Goal: Check status: Check status

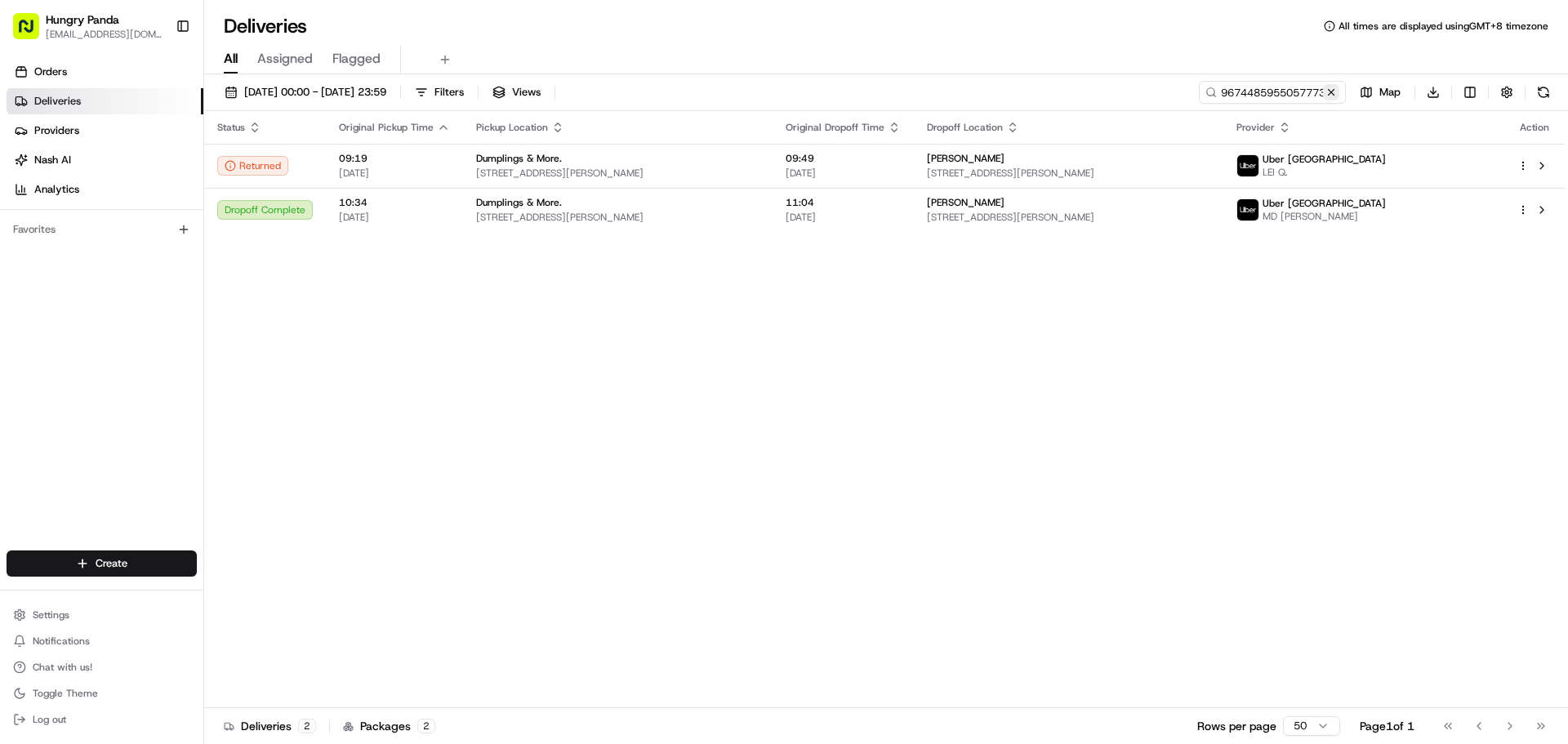
click at [1329, 93] on button at bounding box center [1331, 93] width 16 height 16
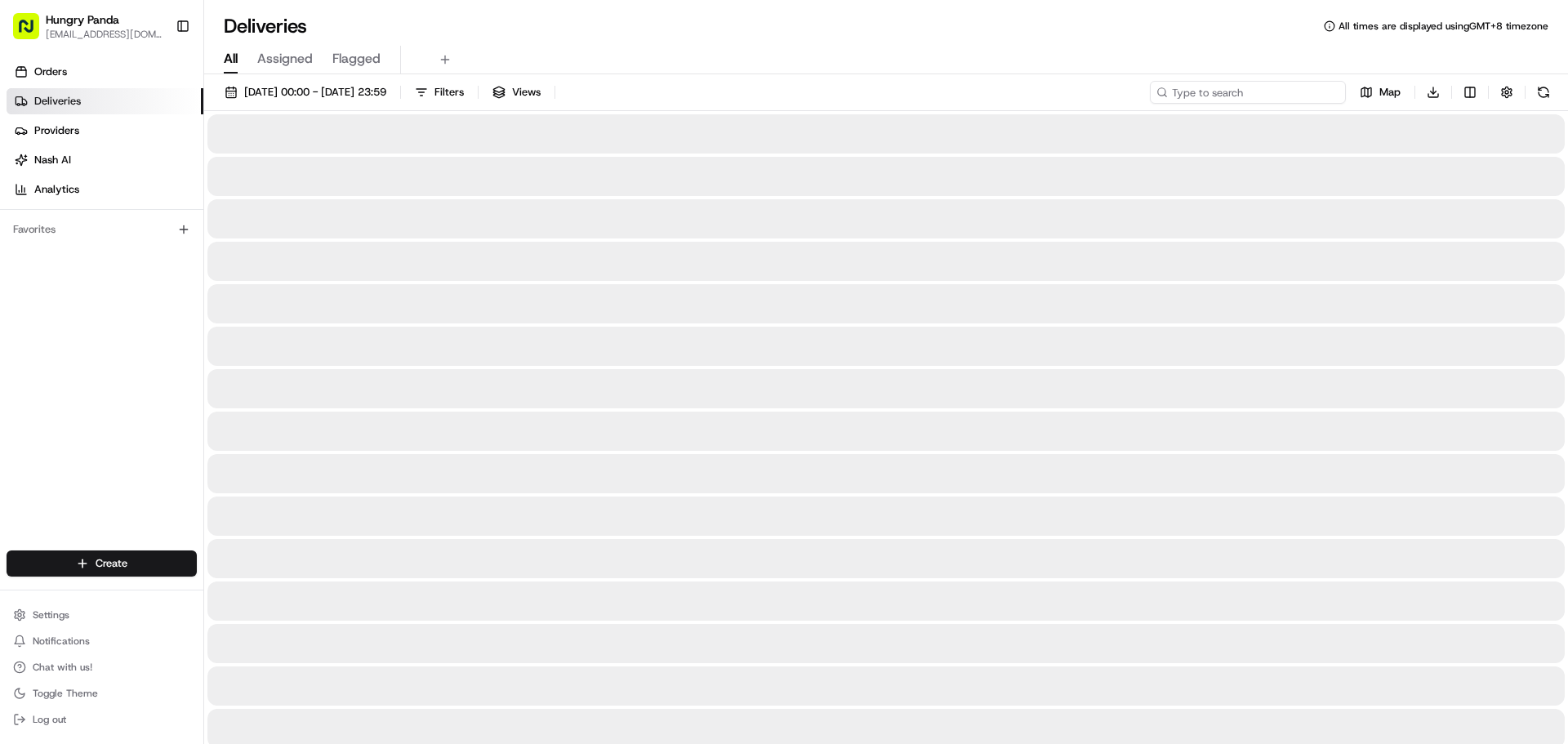
click at [1308, 93] on input at bounding box center [1248, 93] width 196 height 23
paste input "69321308"
type input "69321308"
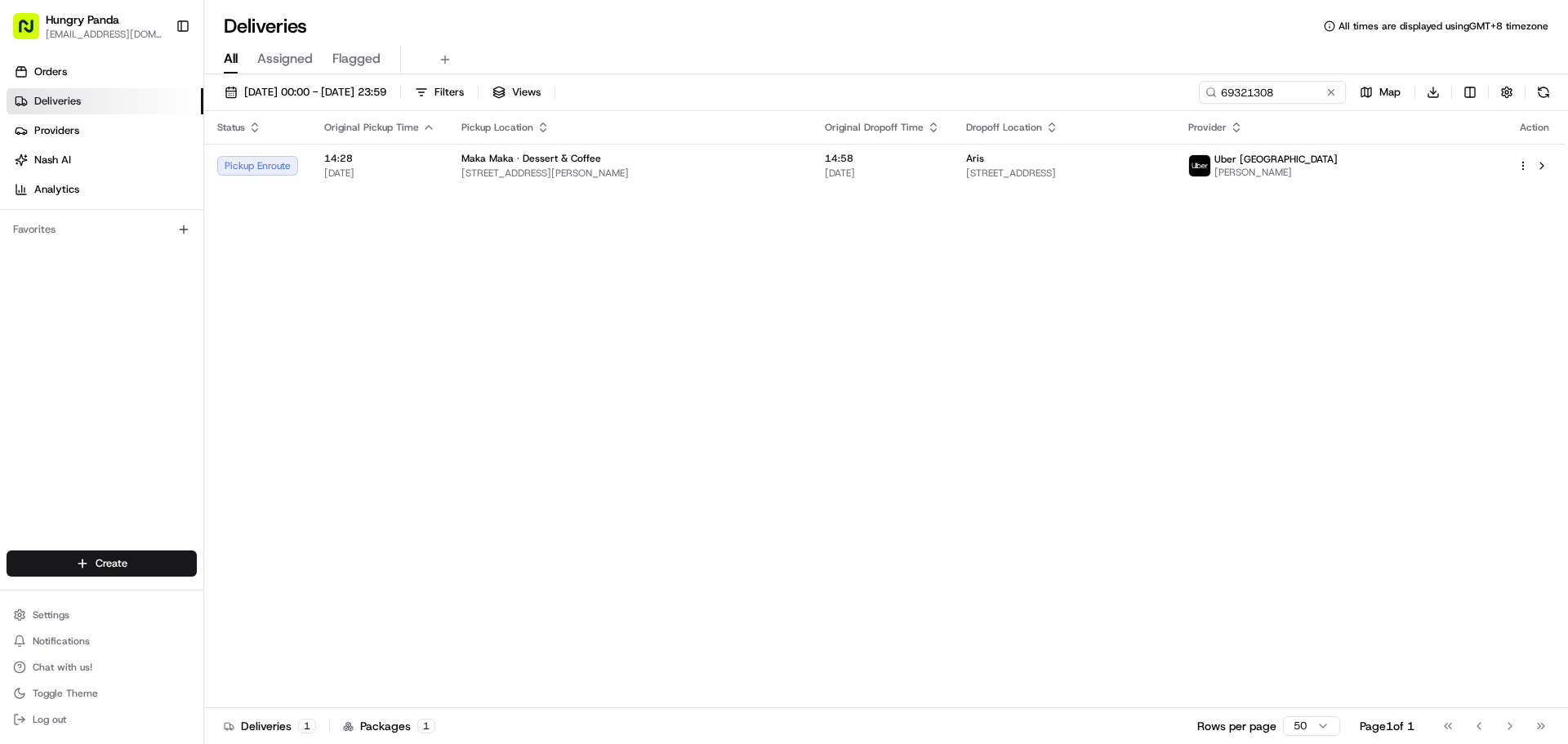
click at [885, 148] on td "14:58 [DATE]" at bounding box center [882, 166] width 141 height 44
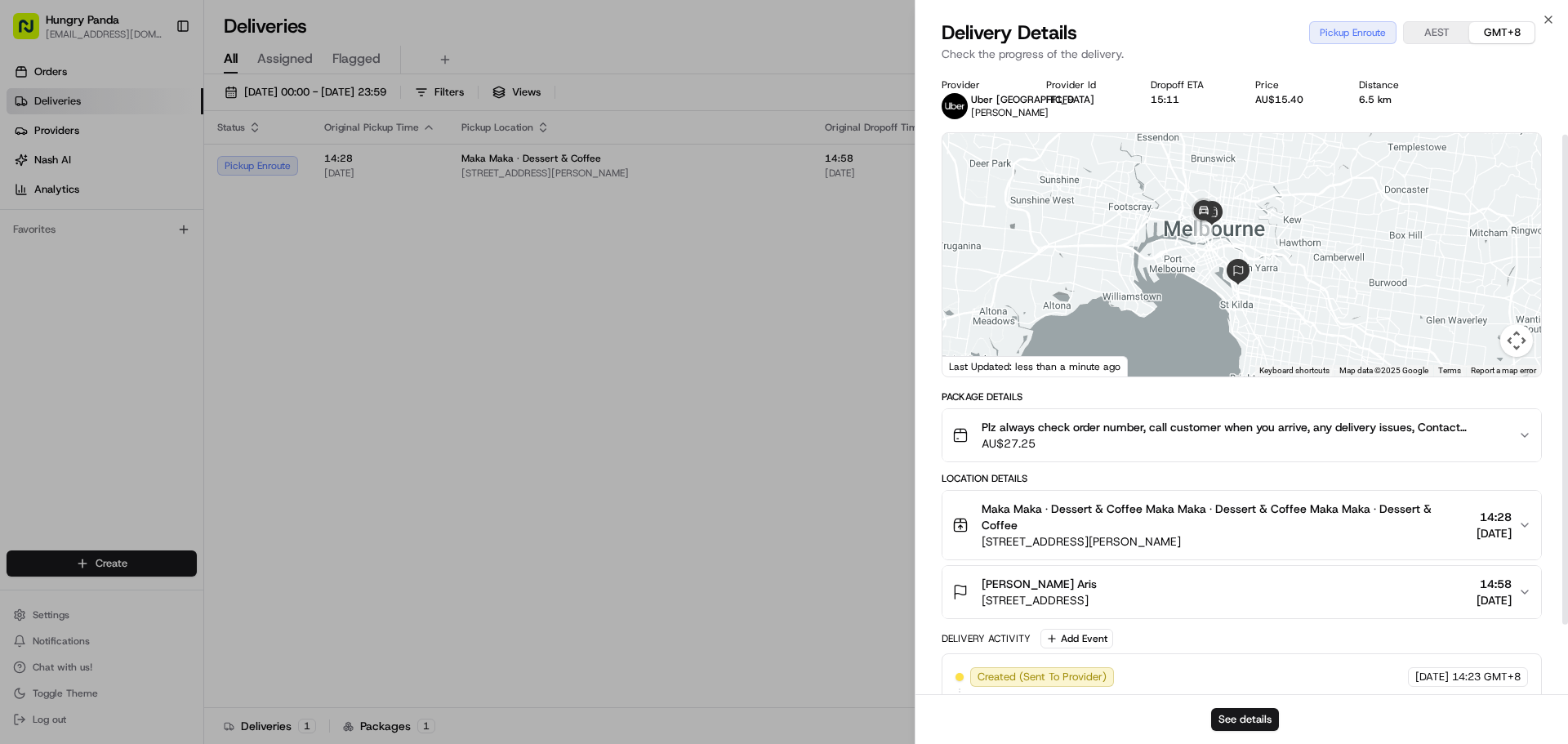
scroll to position [173, 0]
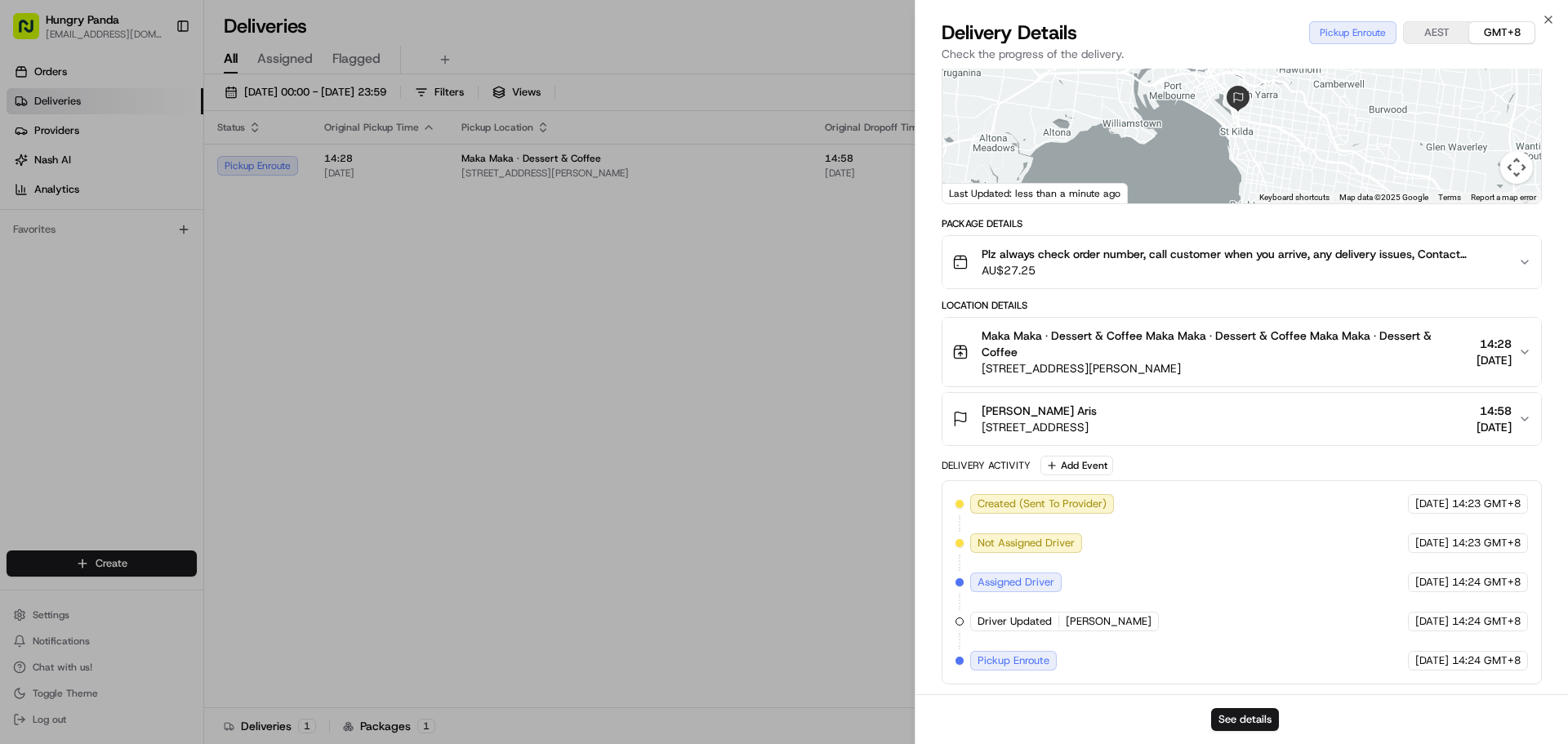
drag, startPoint x: 776, startPoint y: 315, endPoint x: 1028, endPoint y: 166, distance: 292.8
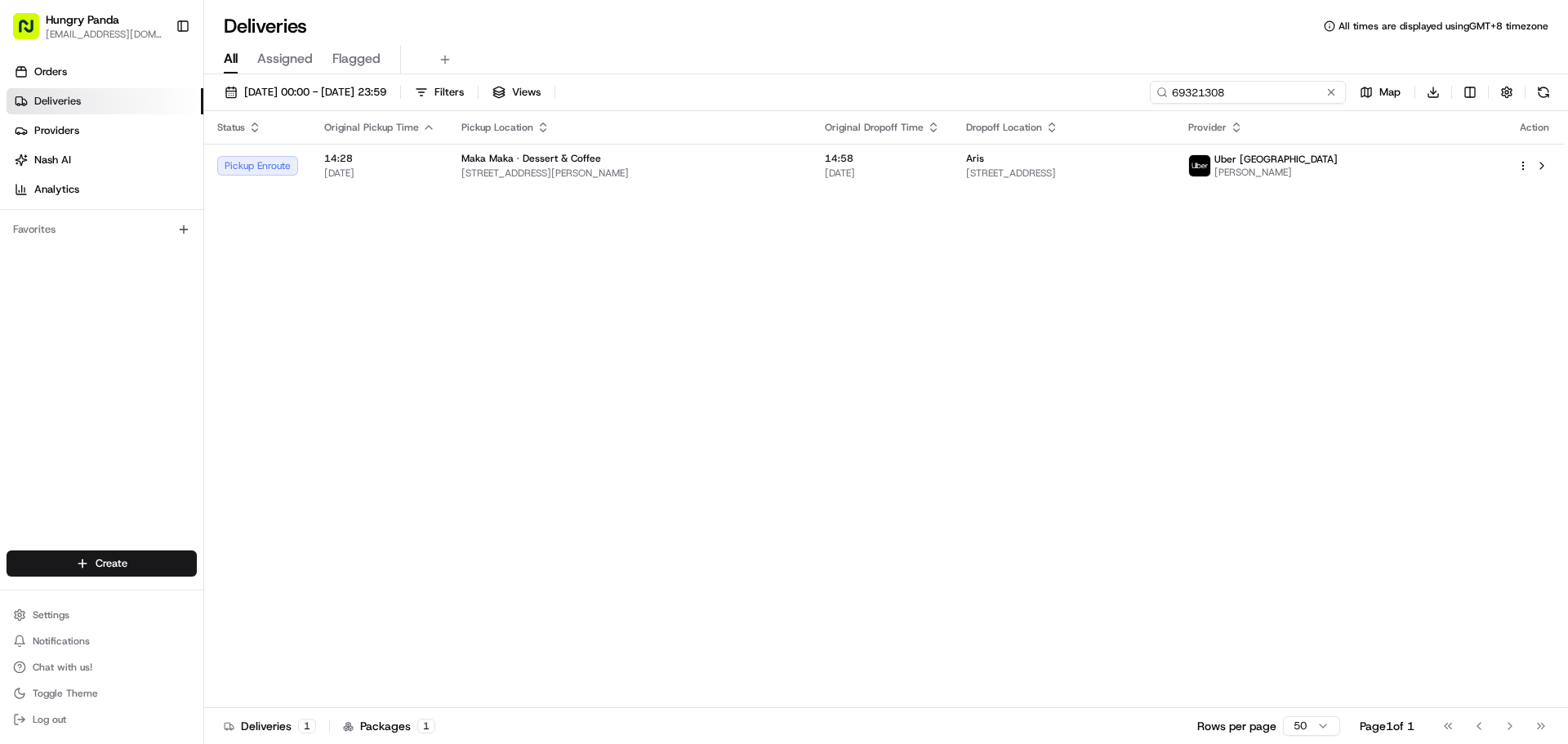
click at [1331, 102] on input "69321308" at bounding box center [1248, 93] width 196 height 23
click at [1334, 93] on button at bounding box center [1331, 93] width 16 height 16
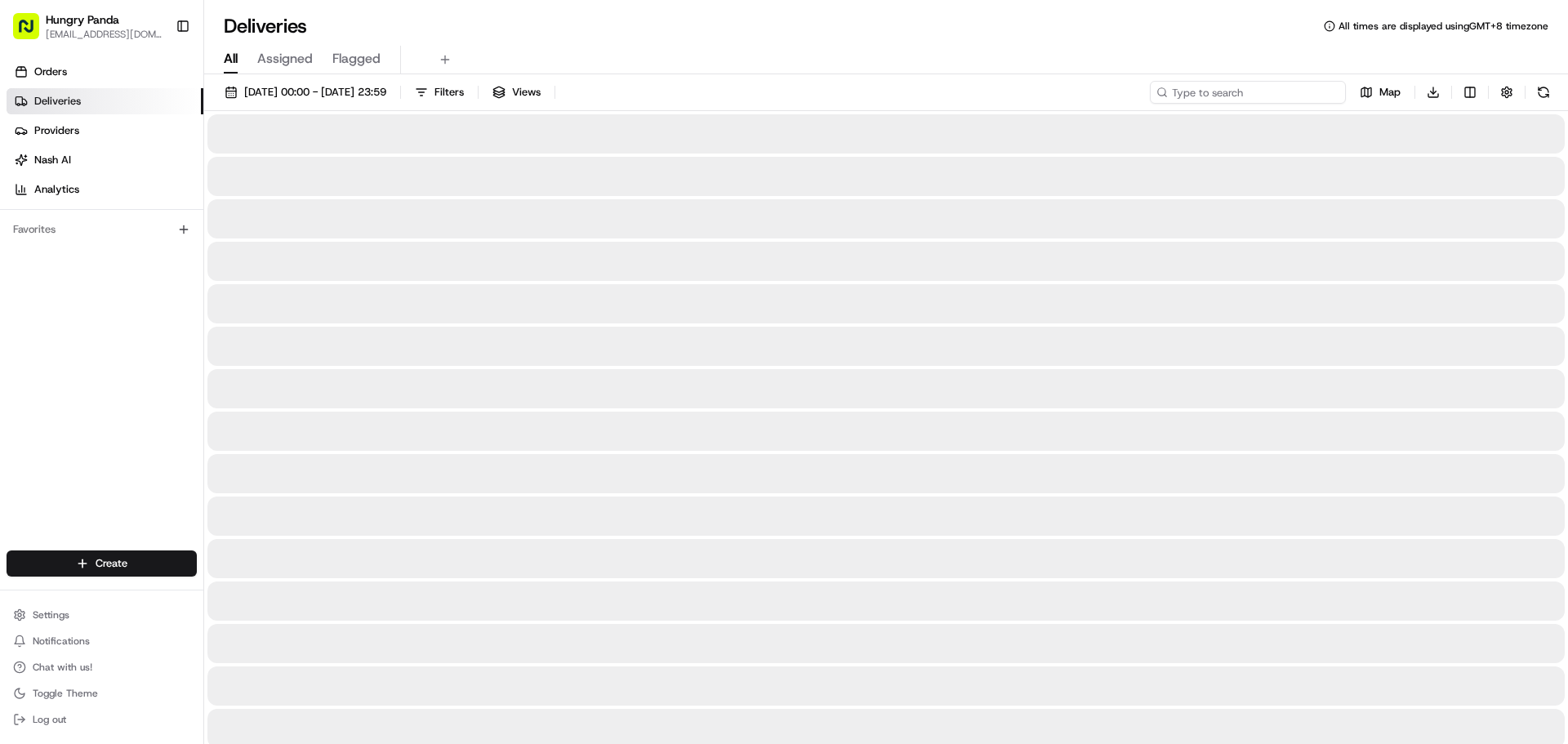
click at [1284, 98] on input at bounding box center [1248, 93] width 196 height 23
paste input "7992470435159771651046"
type input "7992470435159771651046"
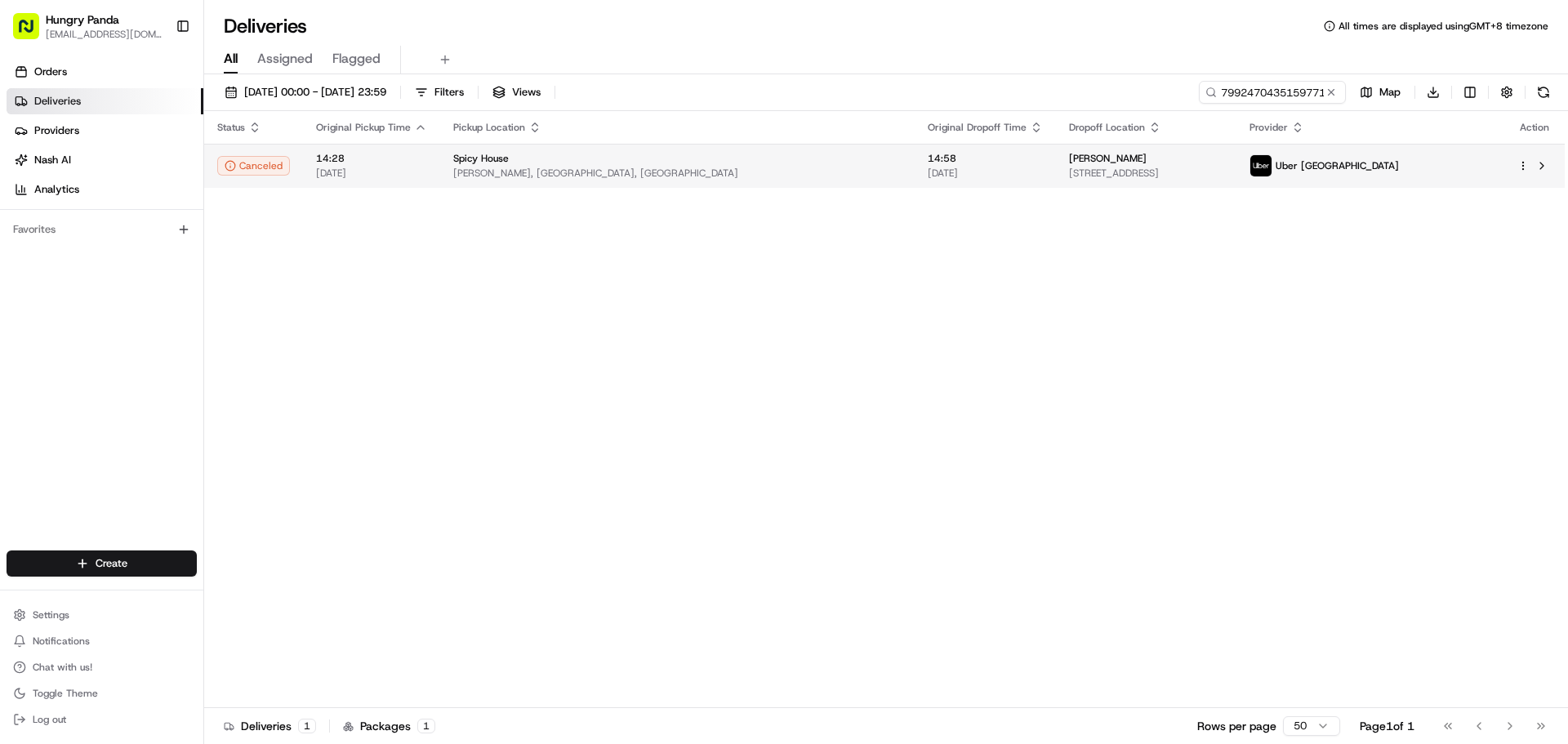
drag, startPoint x: 1158, startPoint y: 147, endPoint x: 1151, endPoint y: 153, distance: 9.2
click at [1151, 153] on div "[PERSON_NAME]" at bounding box center [1146, 158] width 154 height 13
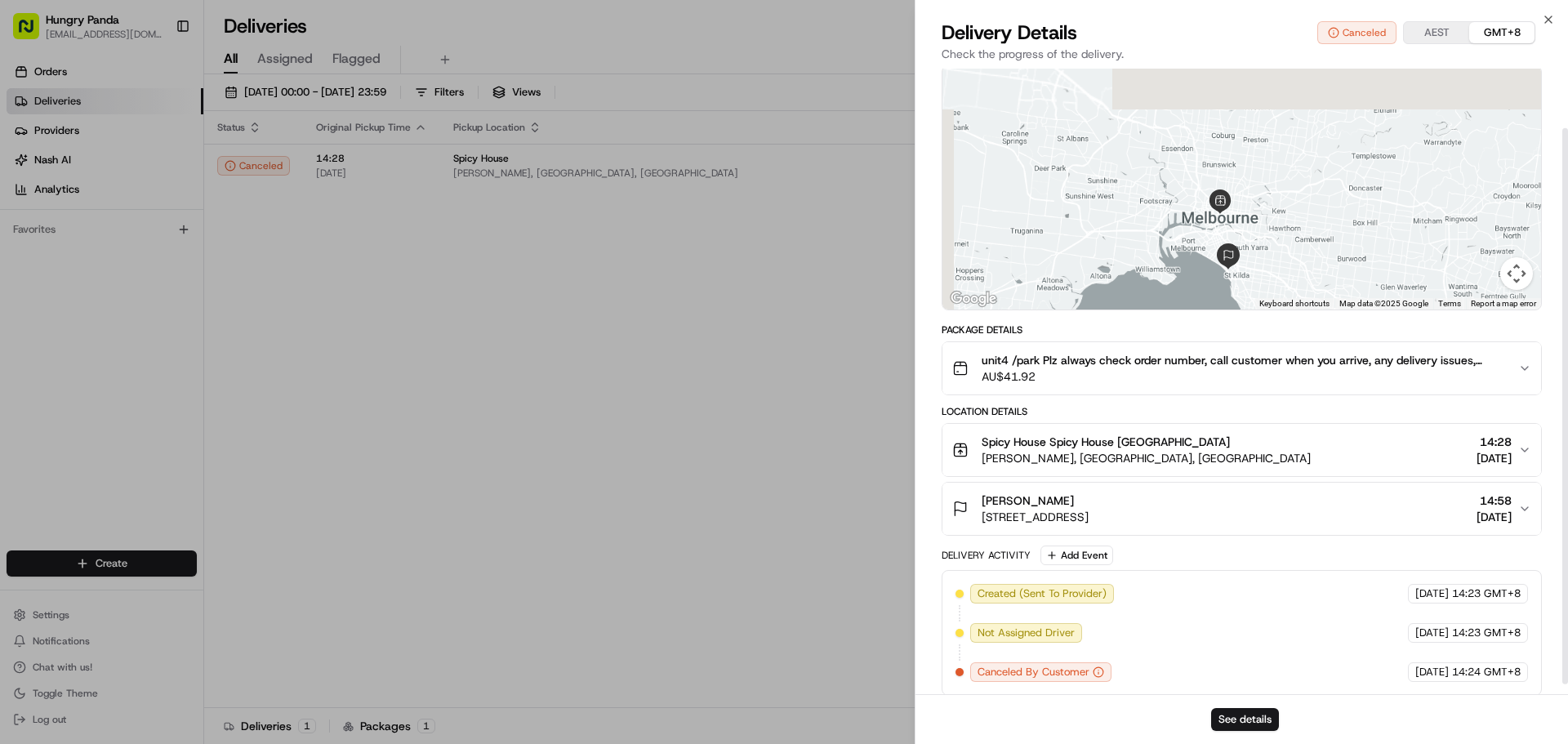
scroll to position [79, 0]
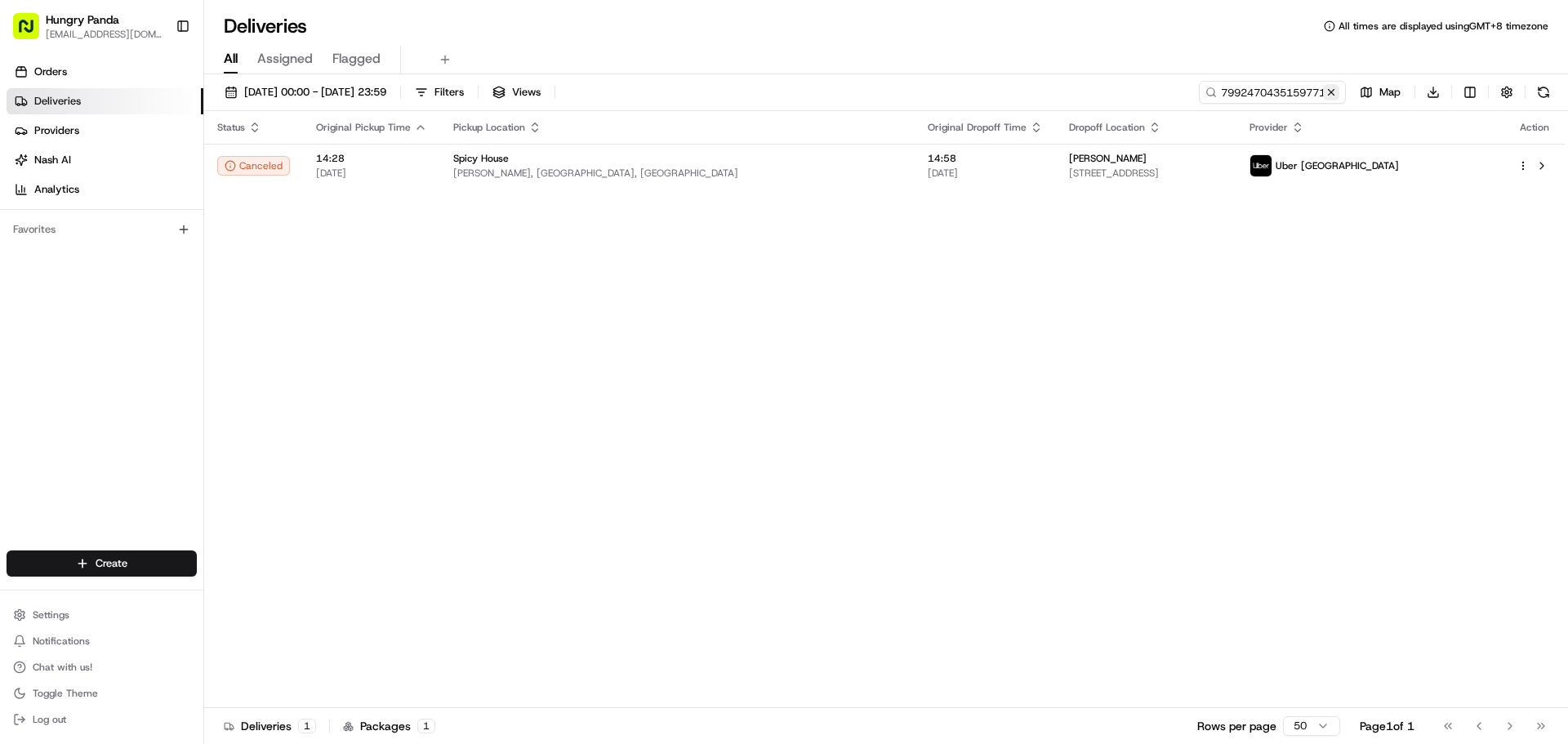
click at [1335, 93] on button at bounding box center [1331, 93] width 16 height 16
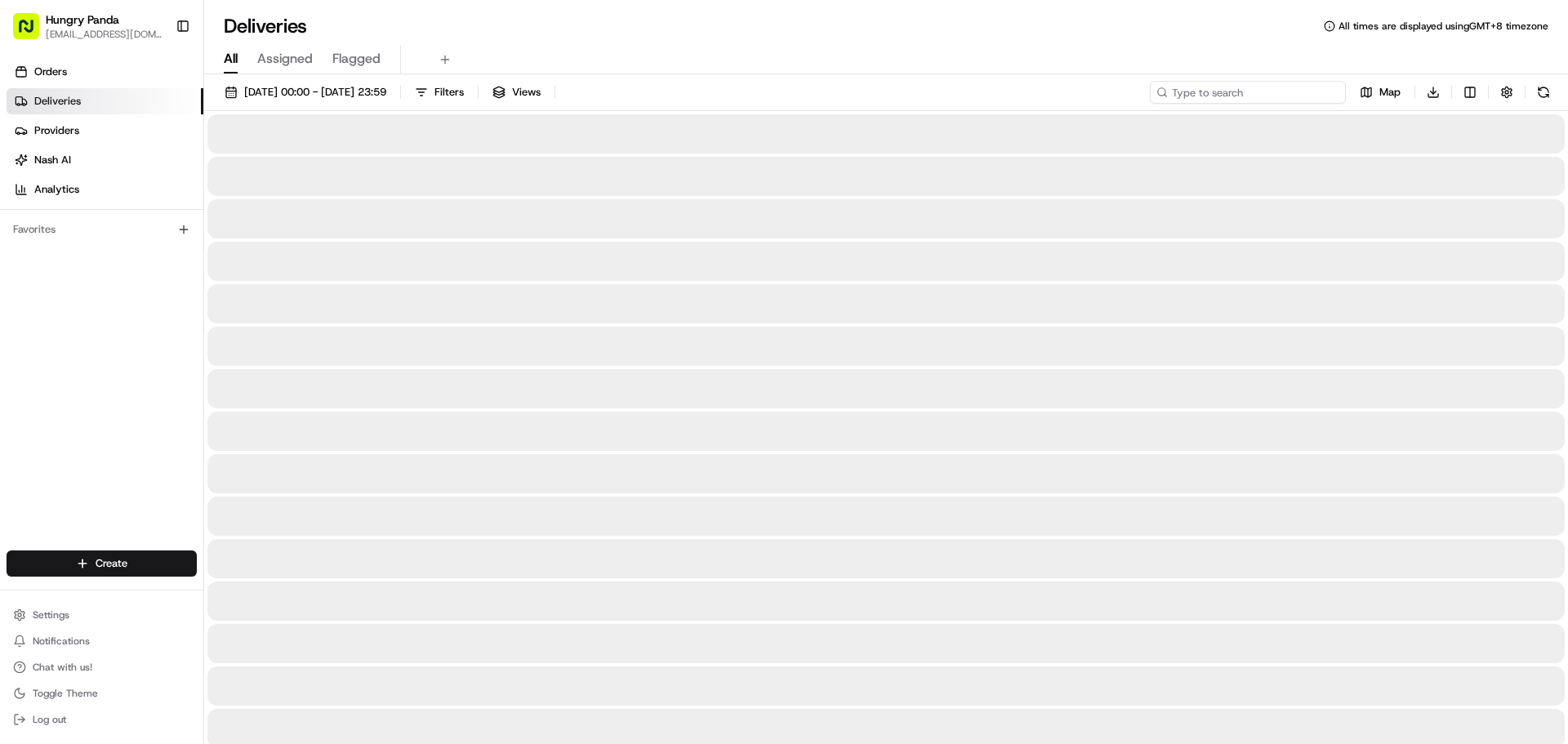
click at [1316, 93] on input at bounding box center [1248, 93] width 196 height 23
paste input "769540055505679061302"
type input "769540055505679061302"
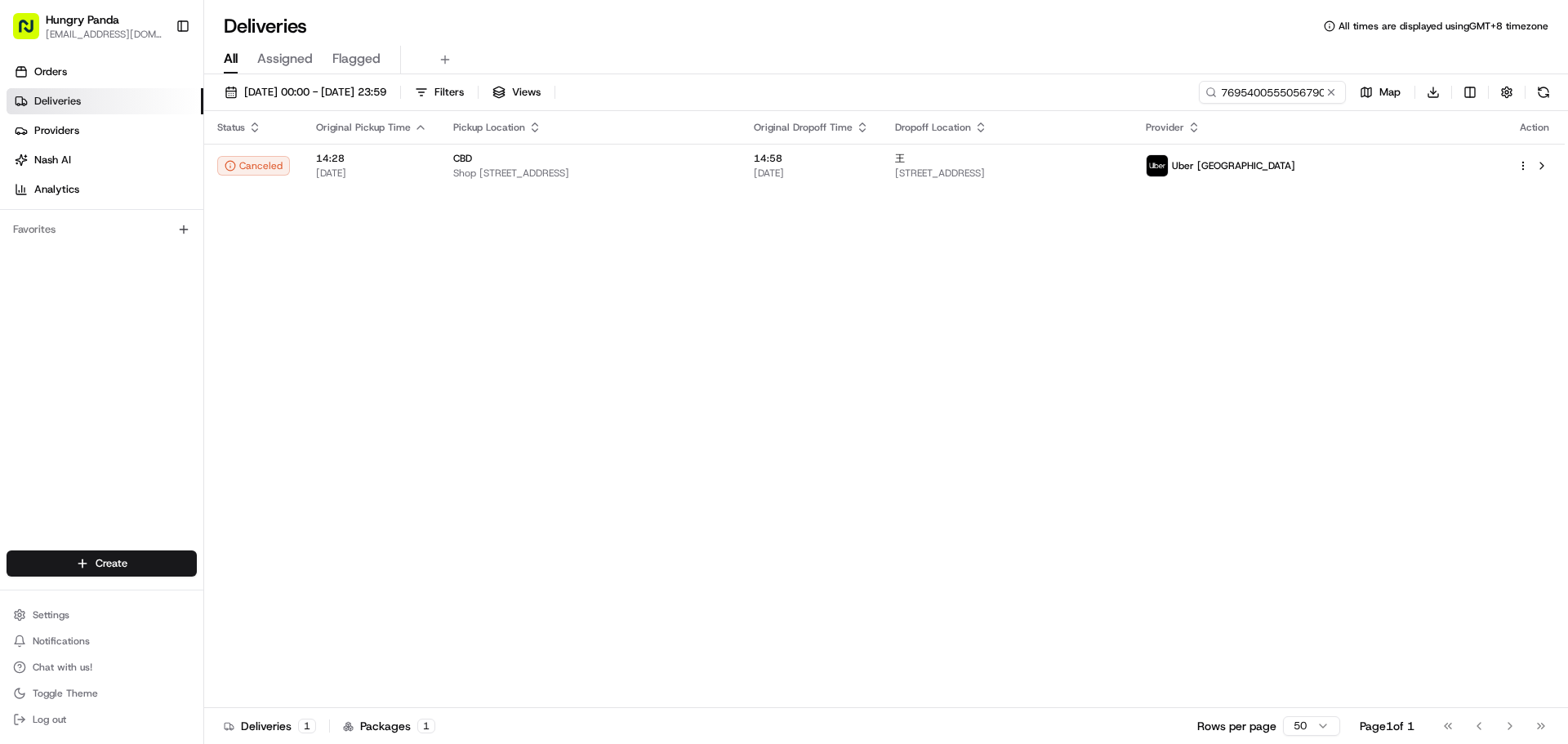
click at [1133, 150] on td "王 [STREET_ADDRESS]" at bounding box center [1007, 166] width 251 height 44
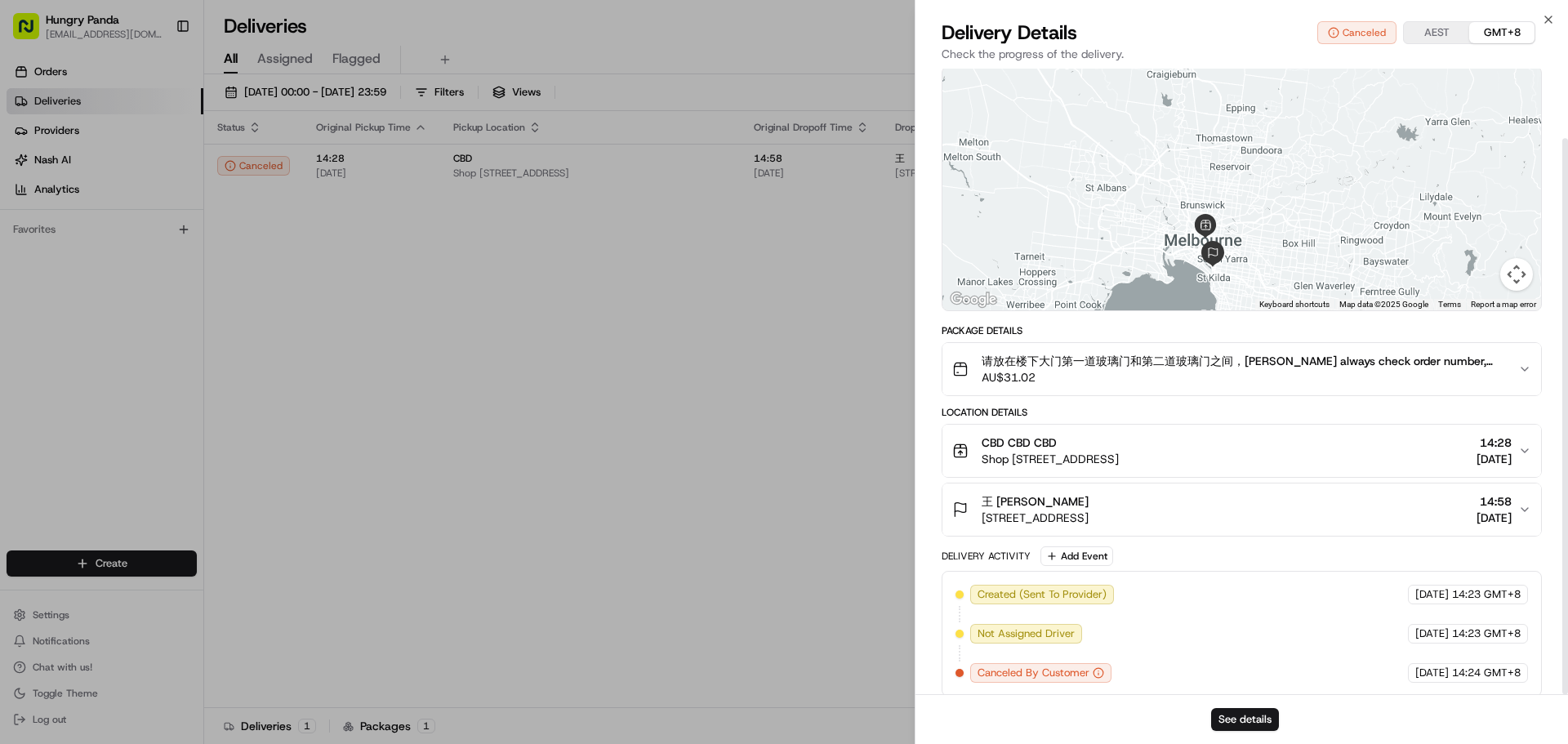
scroll to position [79, 0]
